Goal: Information Seeking & Learning: Get advice/opinions

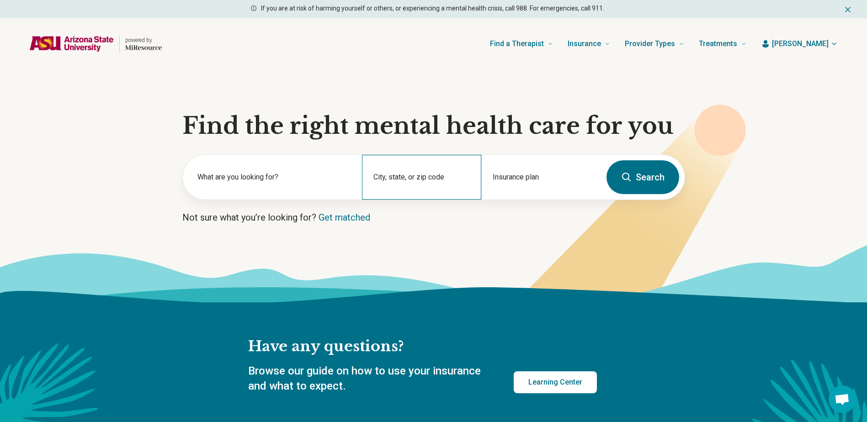
click at [401, 172] on div "City, state, or zip code" at bounding box center [421, 177] width 119 height 45
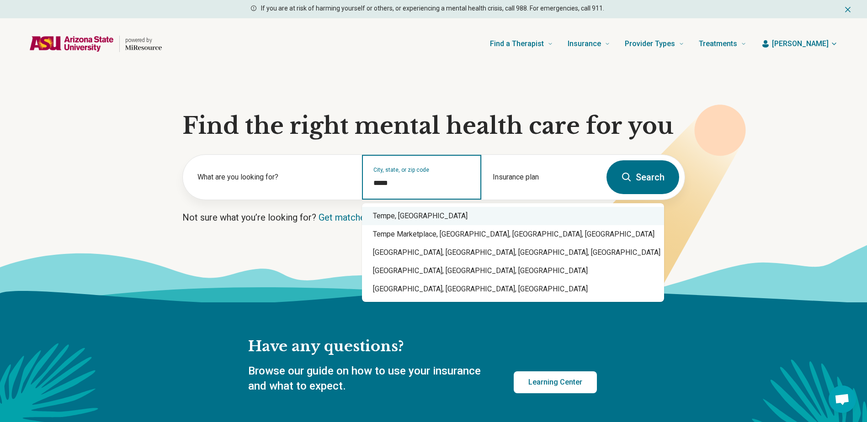
click at [410, 210] on div "Tempe, AZ" at bounding box center [513, 216] width 302 height 18
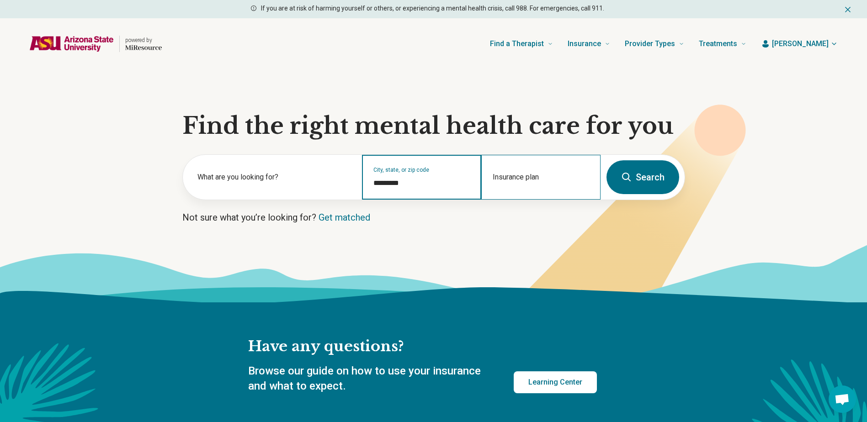
type input "*********"
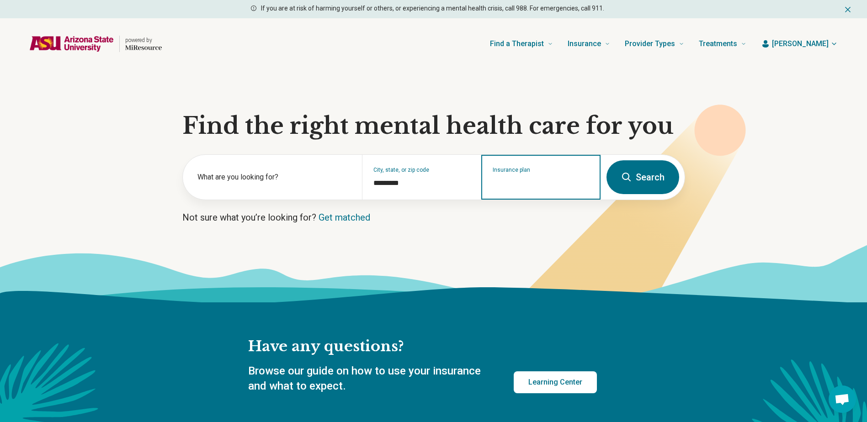
click at [540, 182] on input "Insurance plan" at bounding box center [541, 183] width 97 height 11
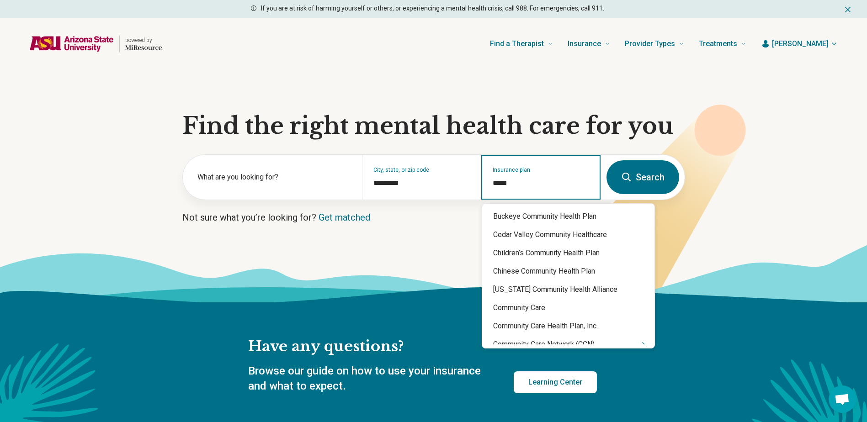
type input "******"
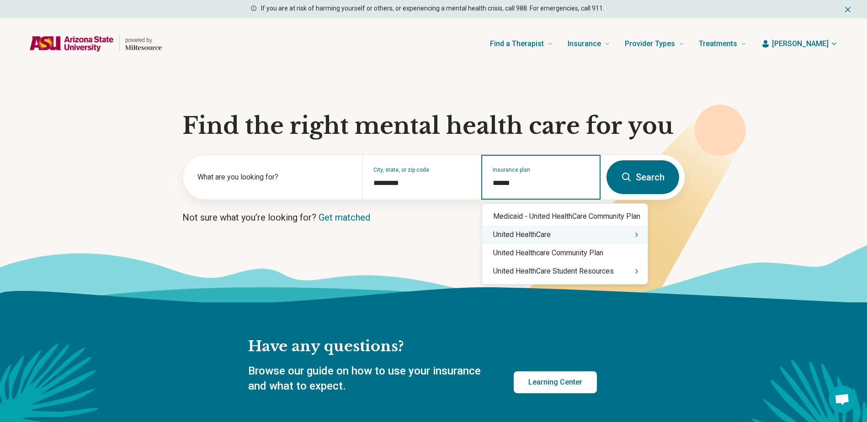
click at [544, 242] on div "United HealthCare" at bounding box center [564, 235] width 165 height 18
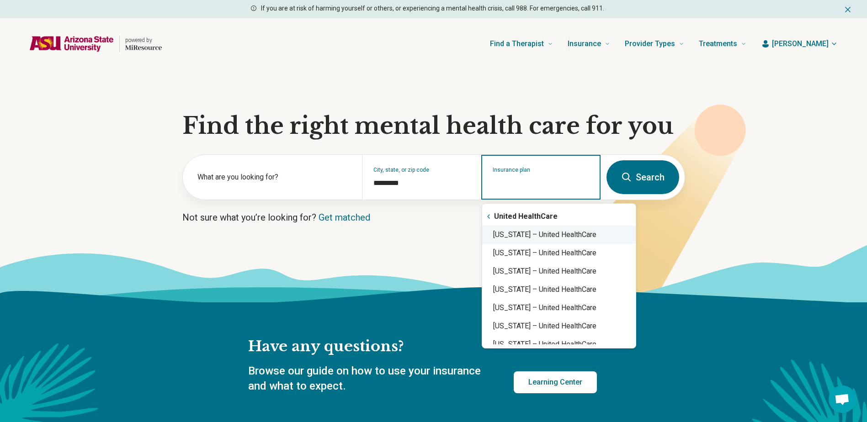
click at [547, 234] on div "Arizona – United HealthCare" at bounding box center [559, 235] width 154 height 18
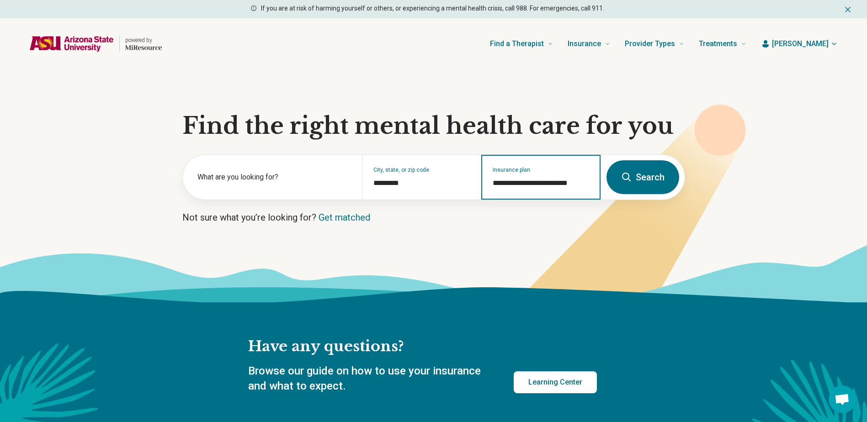
type input "**********"
click at [643, 176] on button "Search" at bounding box center [643, 177] width 73 height 34
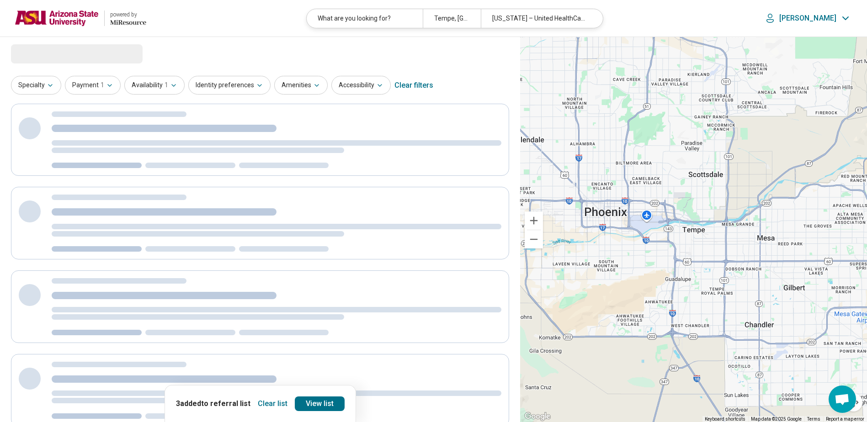
select select "***"
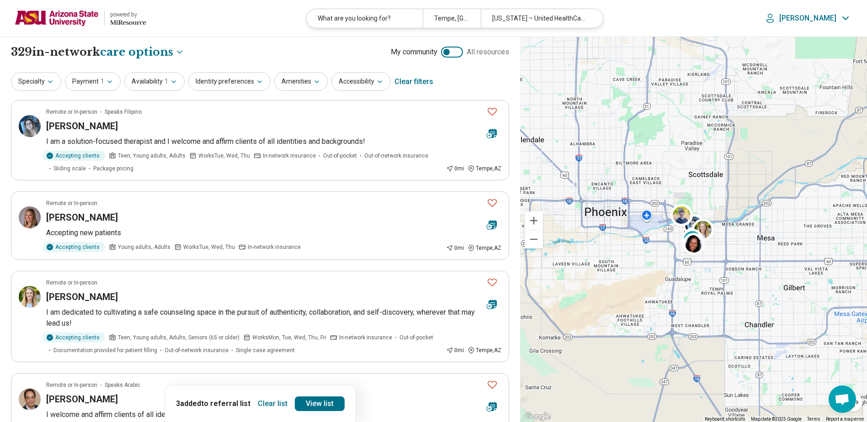
click at [268, 400] on button "Clear list" at bounding box center [272, 404] width 37 height 15
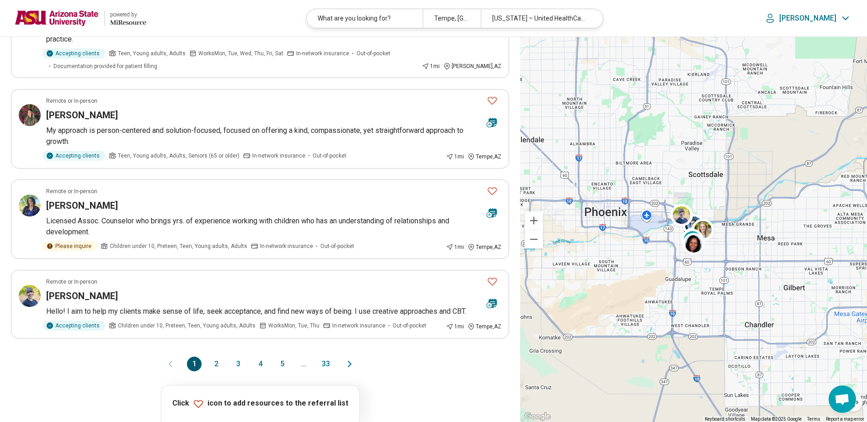
scroll to position [640, 0]
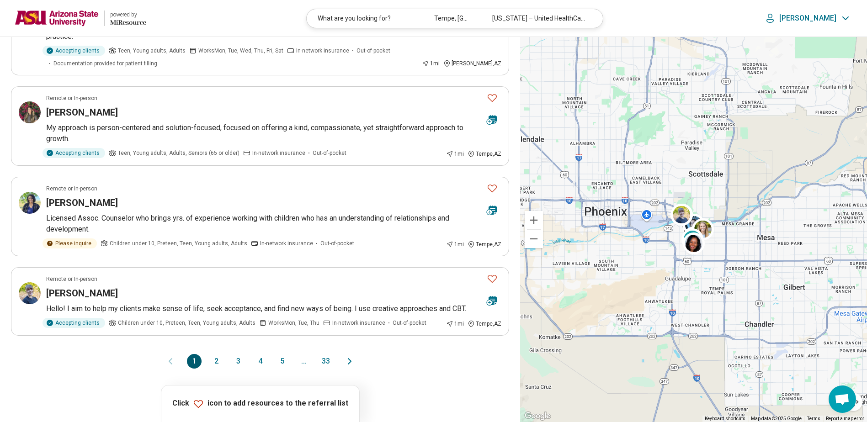
click at [218, 365] on button "2" at bounding box center [216, 361] width 15 height 15
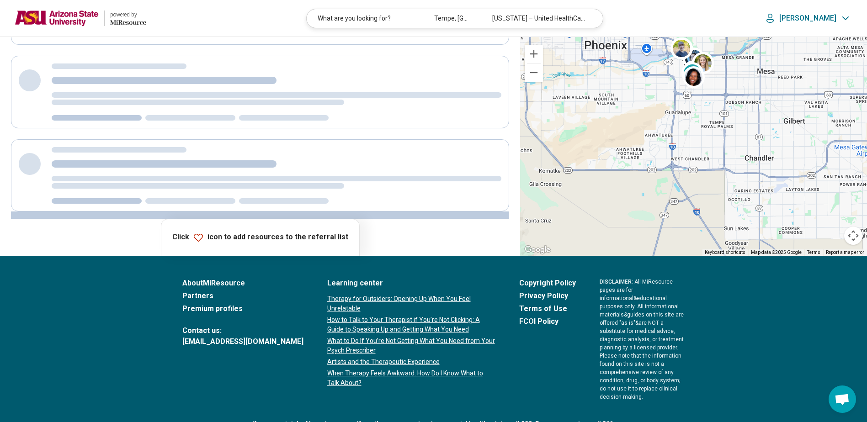
scroll to position [0, 0]
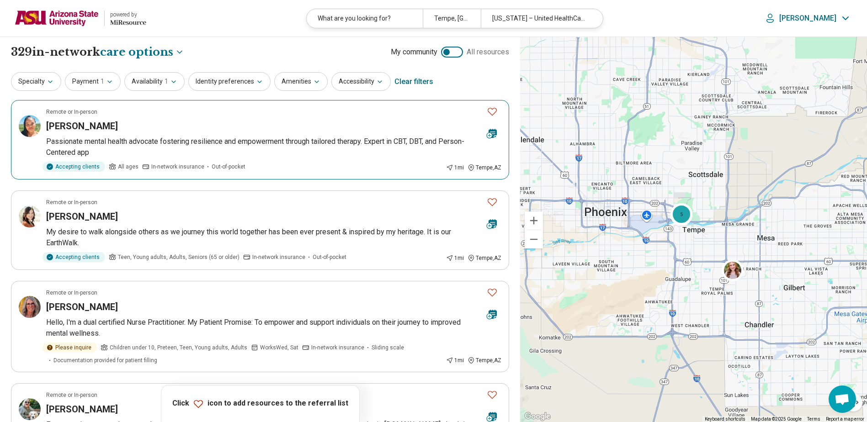
click at [196, 133] on article "Remote or In-person Jazmine Hamilton Passionate mental health advocate fosterin…" at bounding box center [260, 140] width 498 height 80
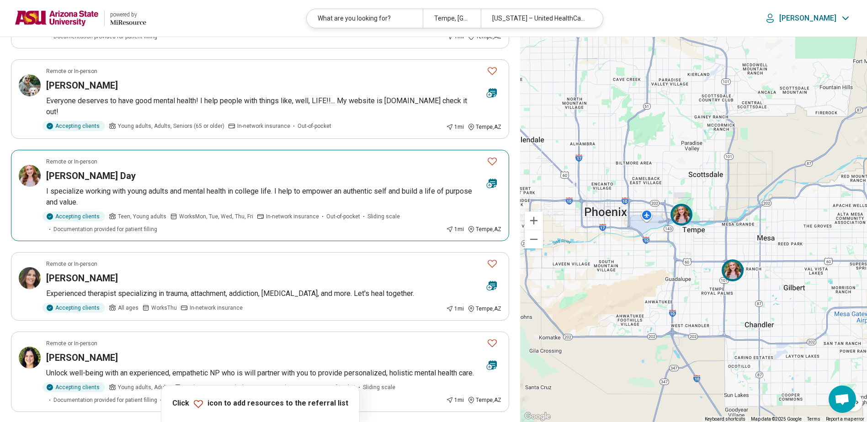
scroll to position [411, 0]
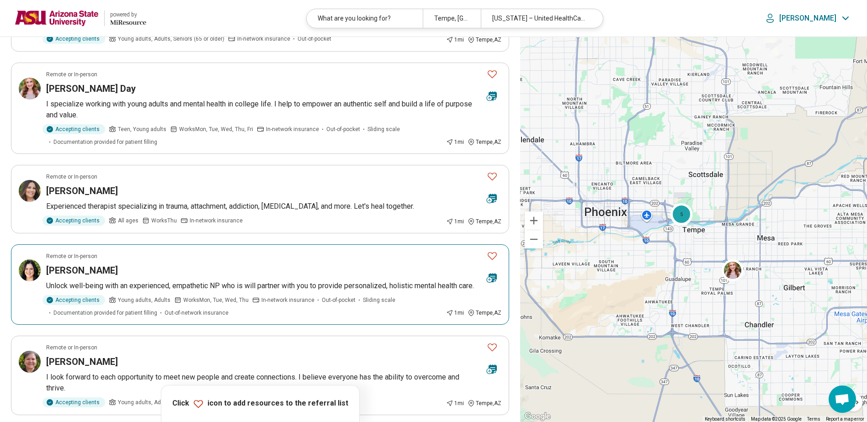
click at [281, 273] on div "Andrea Stults" at bounding box center [262, 270] width 433 height 13
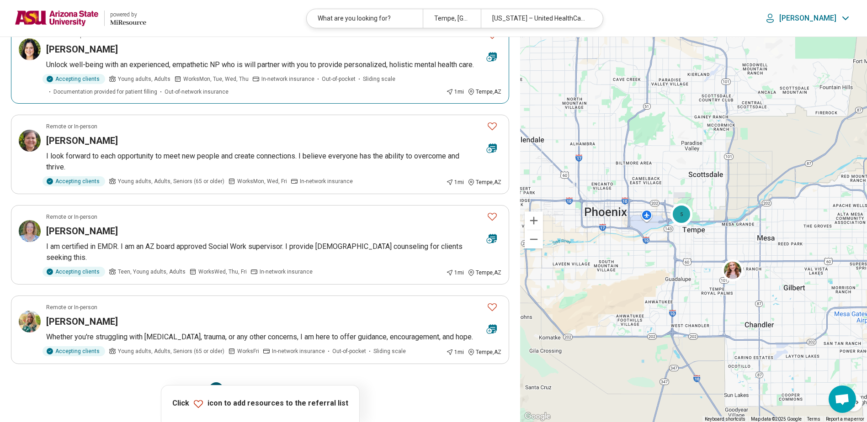
scroll to position [640, 0]
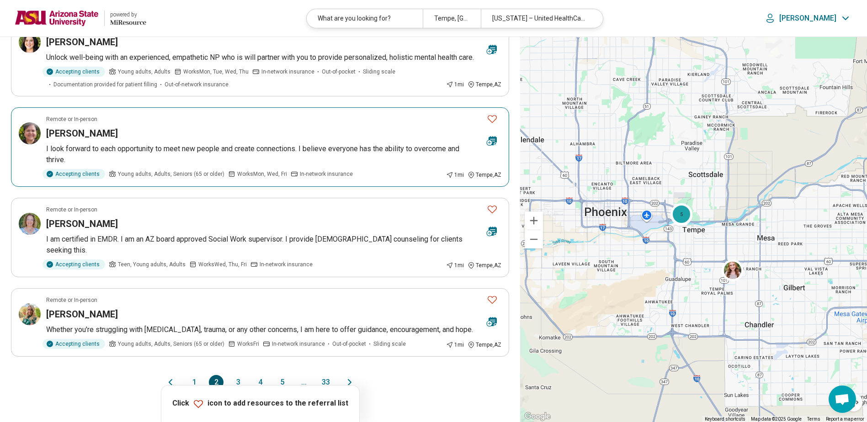
click at [149, 132] on div "Melissa Jackson" at bounding box center [262, 133] width 433 height 13
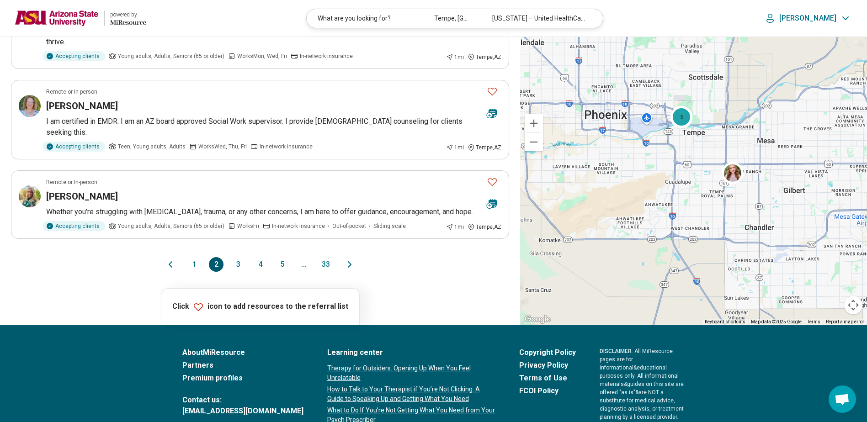
scroll to position [777, 0]
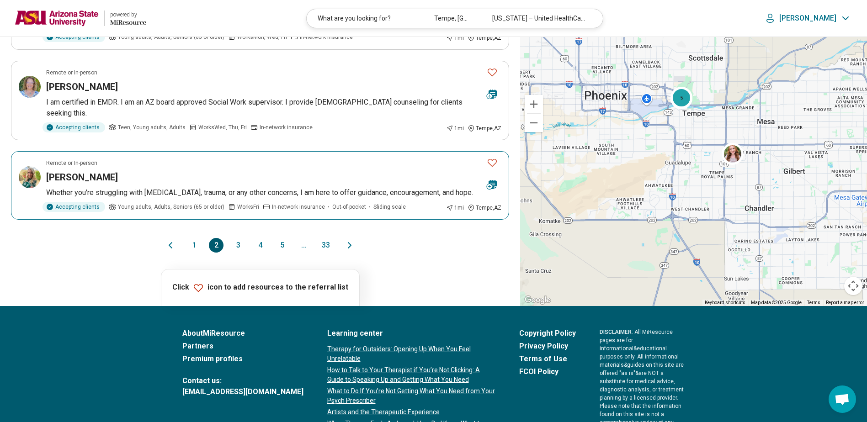
click at [178, 157] on article "Remote or In-person Jordan Reuter Whether you're struggling with depression, an…" at bounding box center [260, 185] width 498 height 69
click at [196, 248] on button "1" at bounding box center [194, 245] width 15 height 15
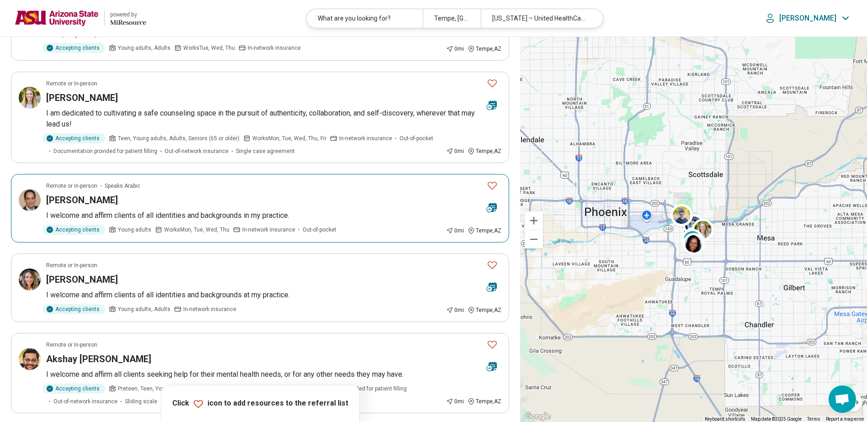
scroll to position [320, 0]
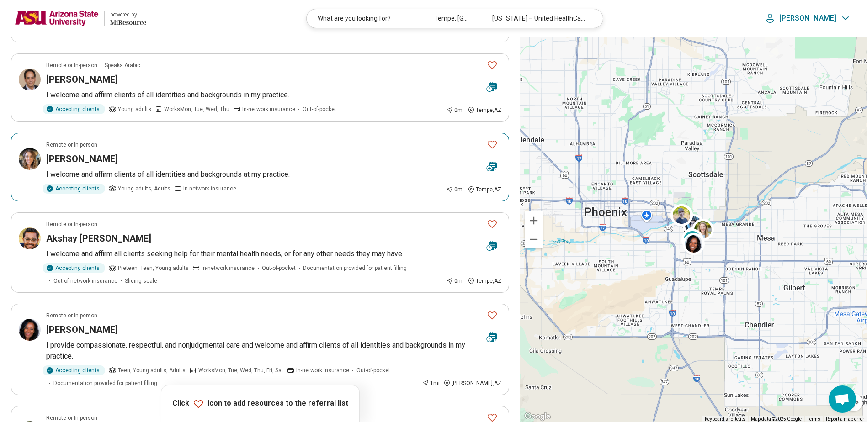
click at [292, 173] on p "I welcome and affirm clients of all identities and backgrounds at my practice." at bounding box center [273, 174] width 455 height 11
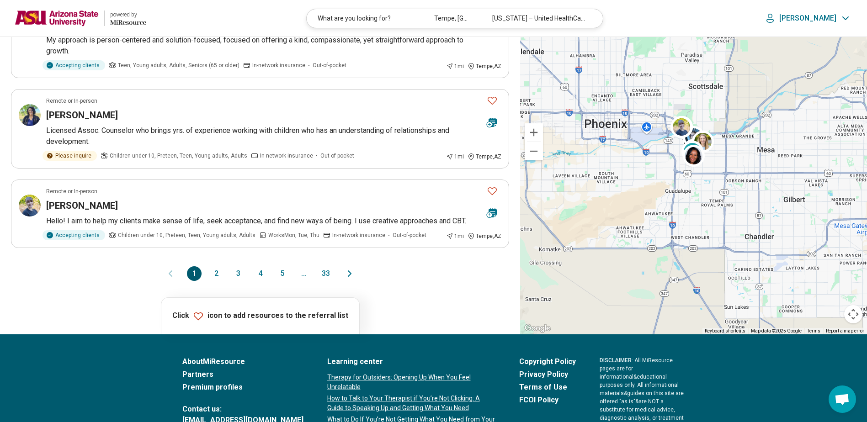
scroll to position [731, 0]
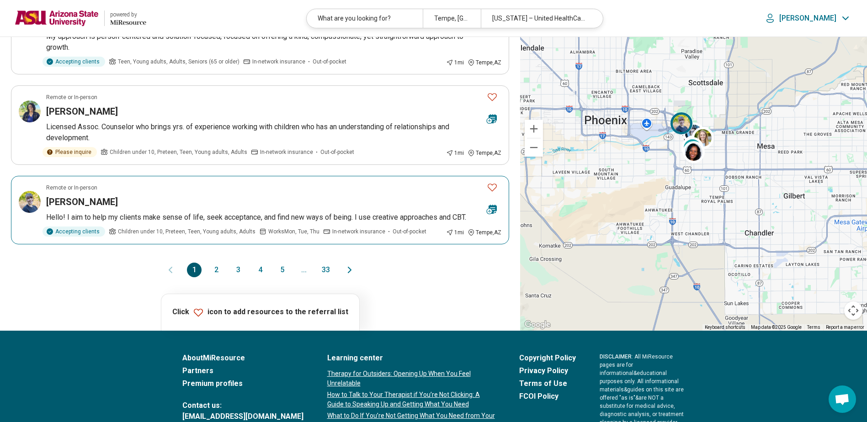
click at [206, 207] on div "Valerie Niemela" at bounding box center [262, 202] width 433 height 13
click at [216, 272] on button "2" at bounding box center [216, 270] width 15 height 15
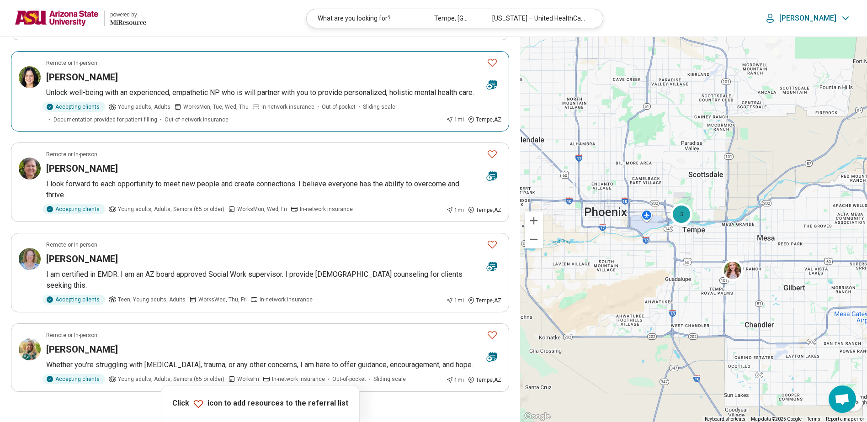
scroll to position [686, 0]
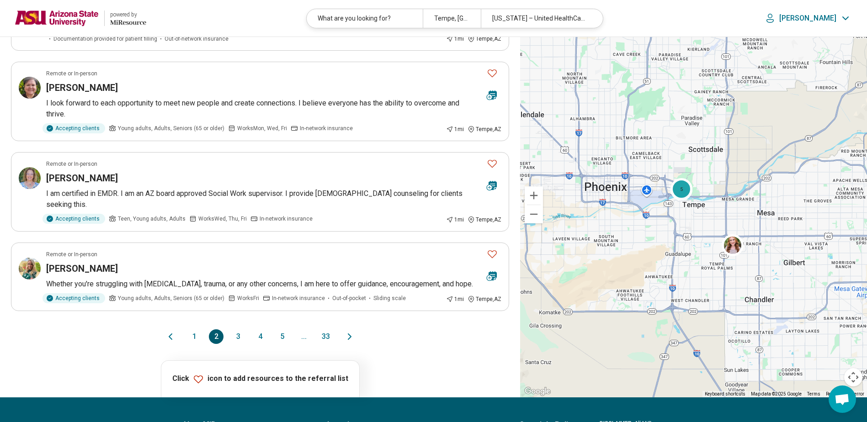
click at [239, 335] on button "3" at bounding box center [238, 337] width 15 height 15
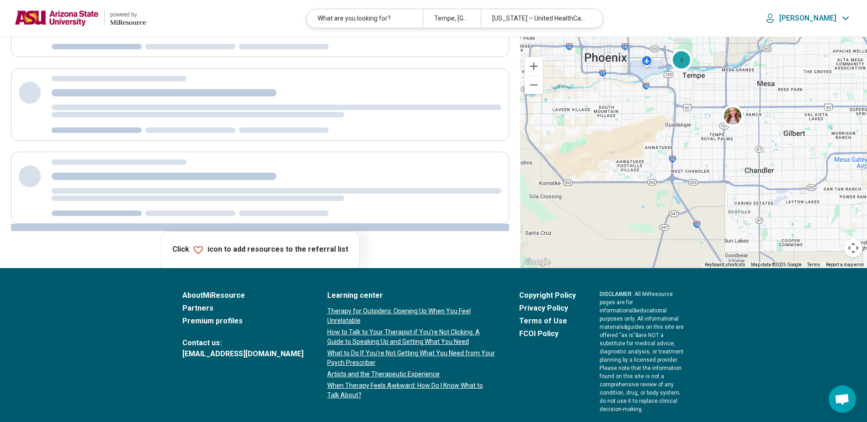
scroll to position [0, 0]
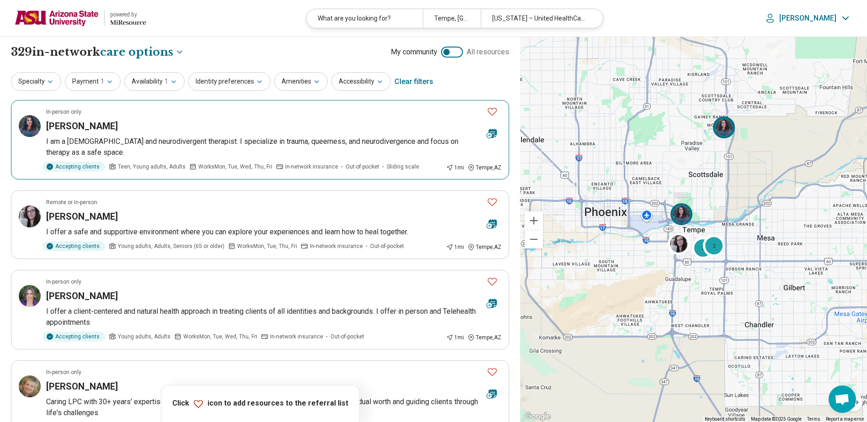
click at [190, 133] on article "In-person only Maya Duncan-Pope I am a queer and neurodivergent therapist. I sp…" at bounding box center [260, 140] width 498 height 80
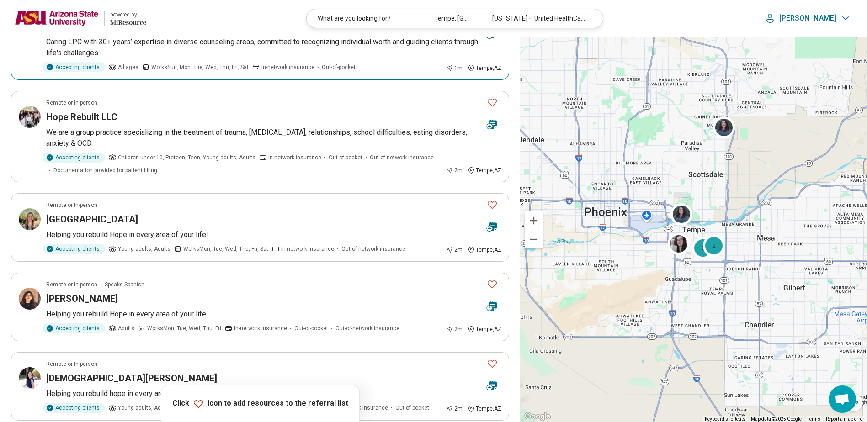
scroll to position [366, 0]
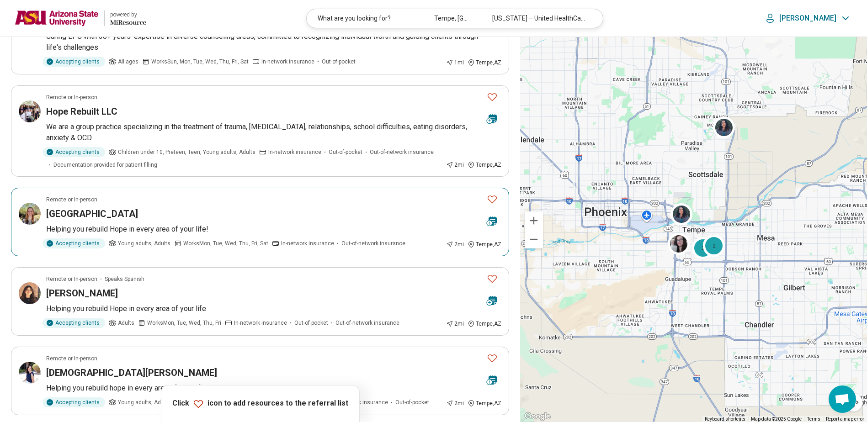
click at [212, 214] on div "Amber Falls" at bounding box center [262, 214] width 433 height 13
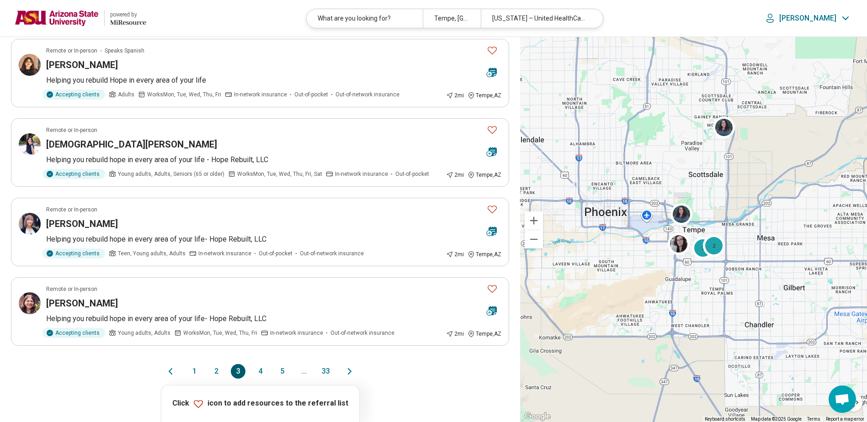
click at [261, 370] on button "4" at bounding box center [260, 371] width 15 height 15
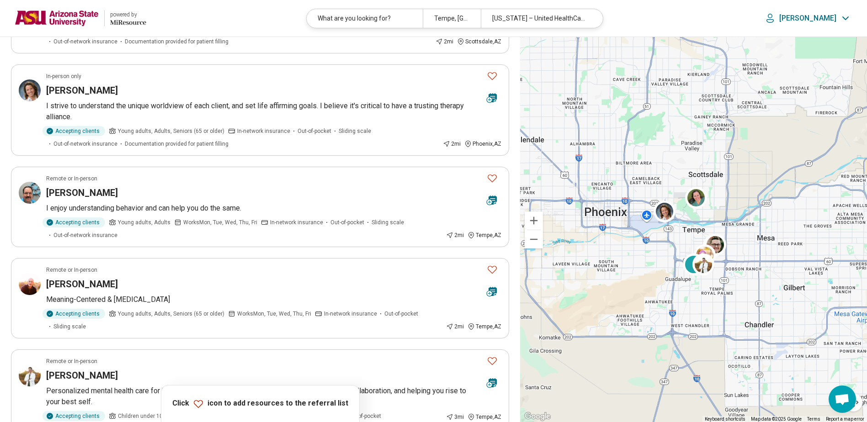
scroll to position [549, 0]
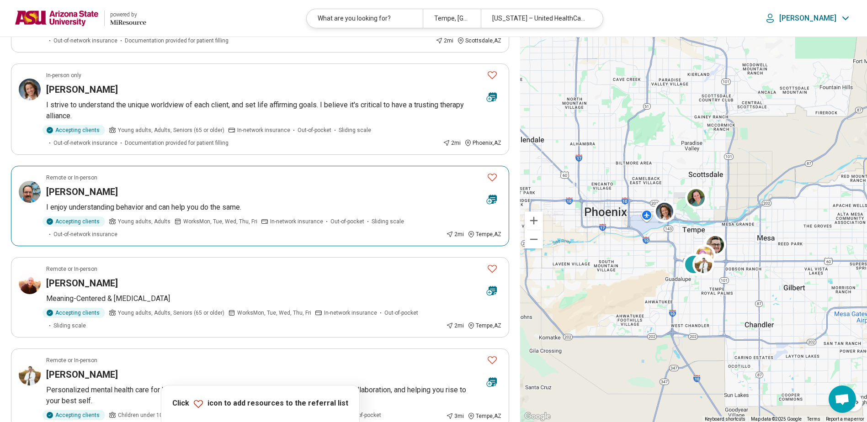
click at [227, 194] on div "Benjamin Meyer" at bounding box center [262, 192] width 433 height 13
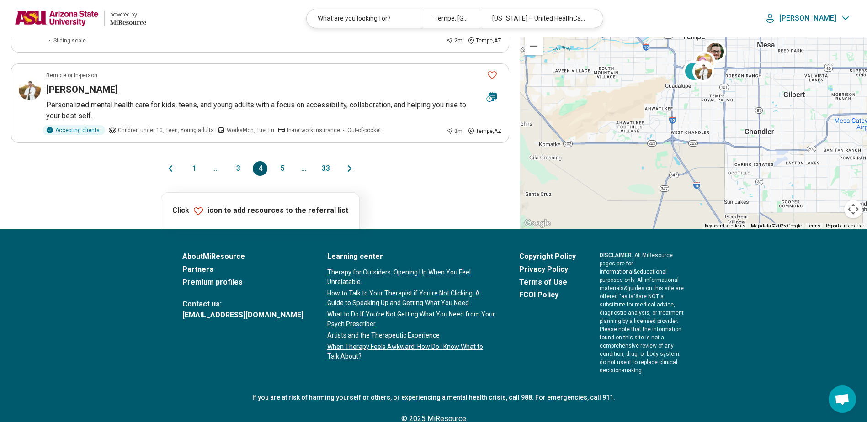
scroll to position [841, 0]
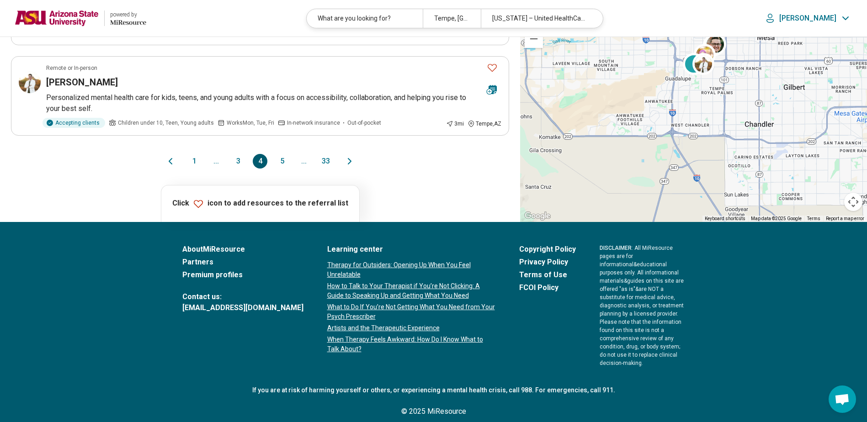
click at [194, 159] on button "1" at bounding box center [194, 161] width 15 height 15
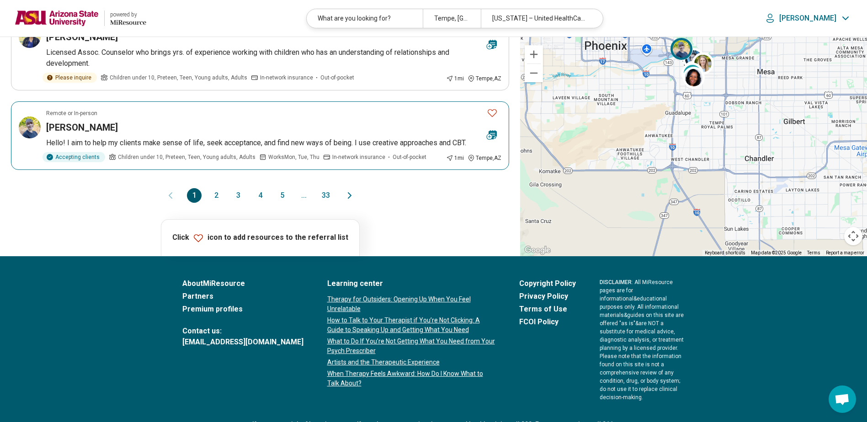
scroll to position [0, 0]
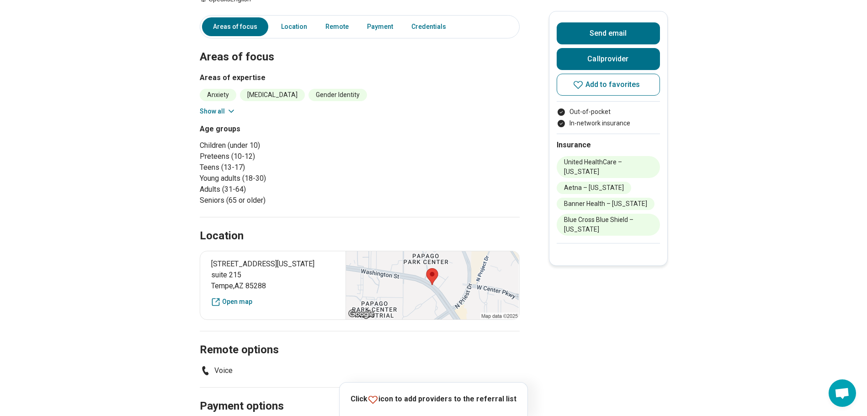
scroll to position [137, 0]
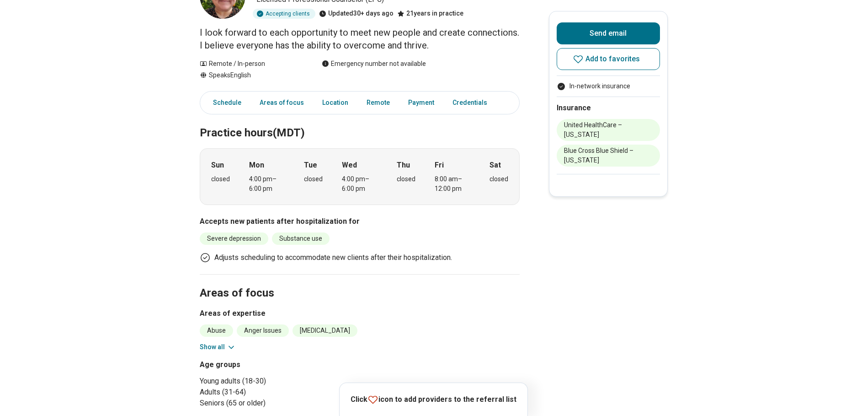
scroll to position [229, 0]
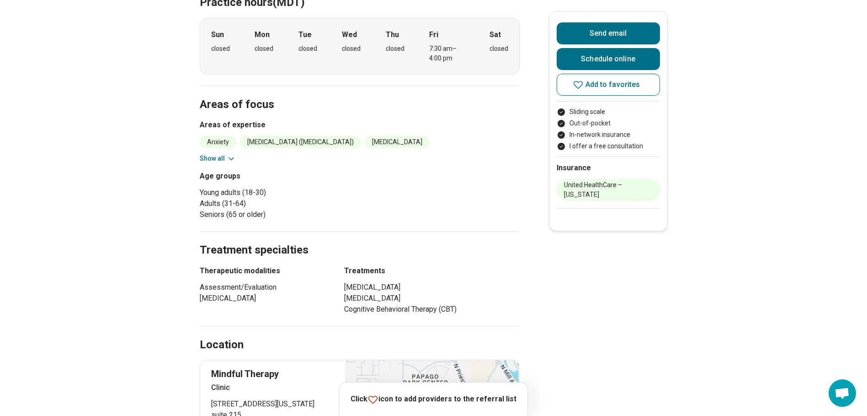
scroll to position [366, 0]
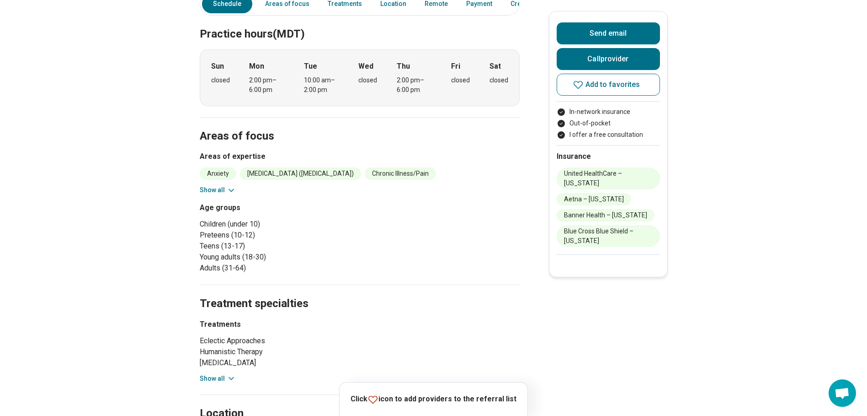
scroll to position [366, 0]
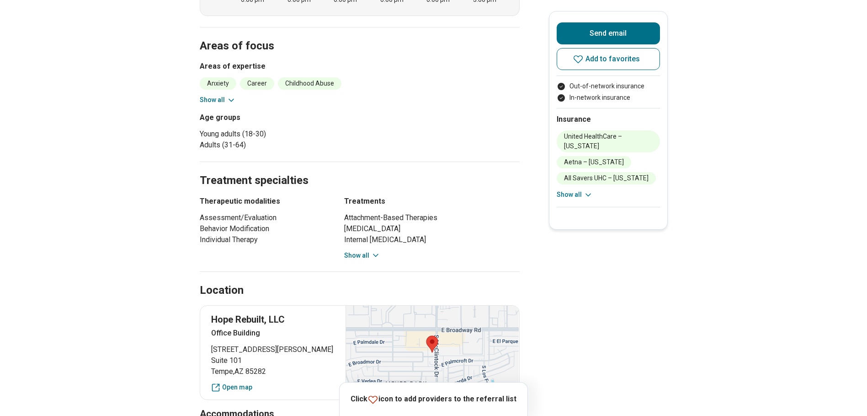
scroll to position [457, 0]
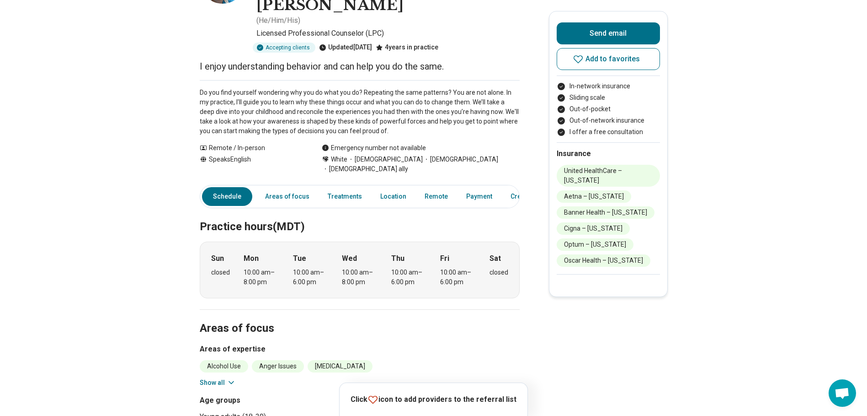
scroll to position [91, 0]
